Goal: Information Seeking & Learning: Learn about a topic

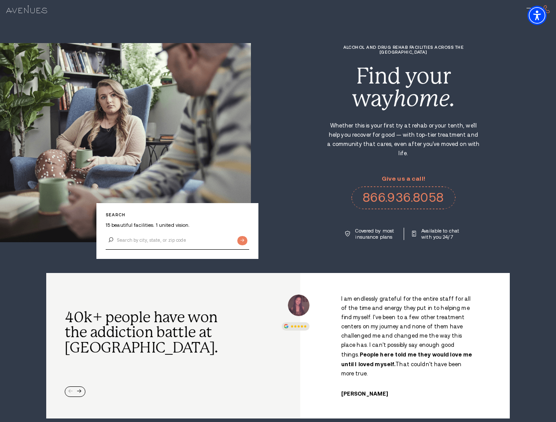
click at [278, 211] on div "Alcohol and Drug Rehab Facilities across the [GEOGRAPHIC_DATA] Find your way ho…" at bounding box center [403, 142] width 305 height 195
click at [544, 15] on img "Accessibility Menu" at bounding box center [536, 15] width 19 height 19
